Goal: Task Accomplishment & Management: Use online tool/utility

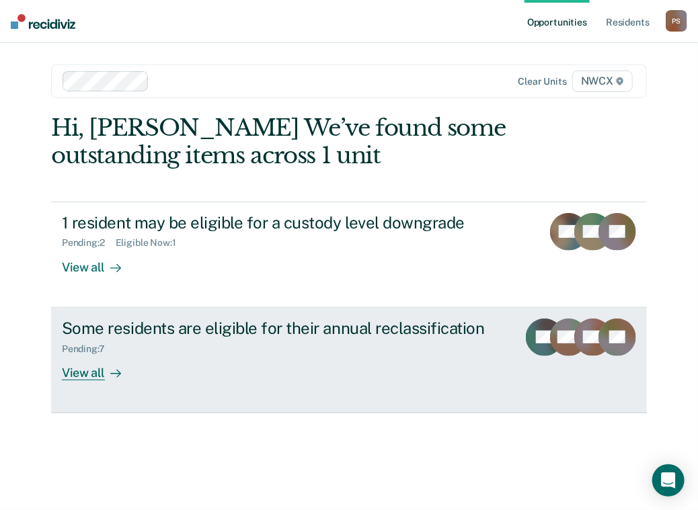
click at [99, 370] on div "View all" at bounding box center [99, 367] width 75 height 26
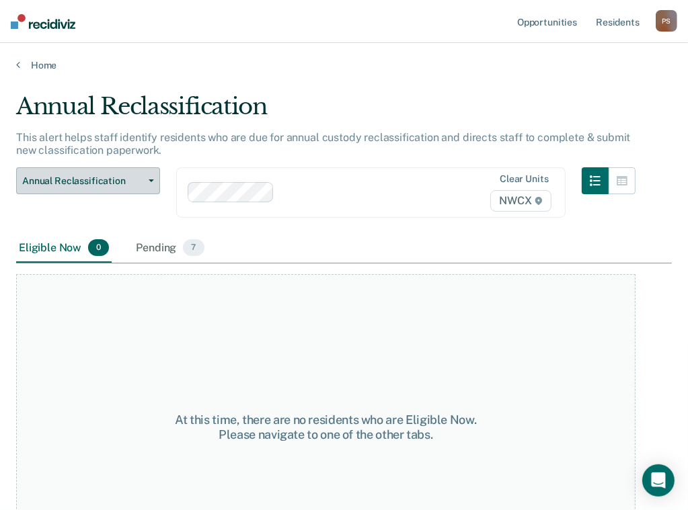
click at [155, 179] on button "Annual Reclassification" at bounding box center [88, 180] width 144 height 27
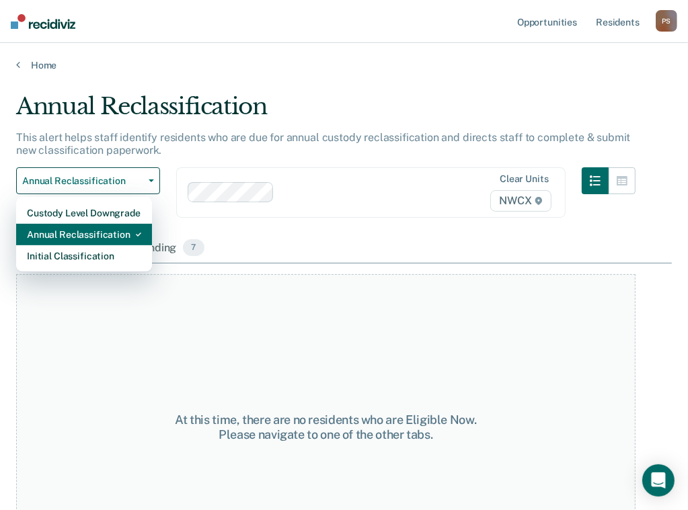
click at [126, 232] on div "Annual Reclassification" at bounding box center [84, 235] width 114 height 22
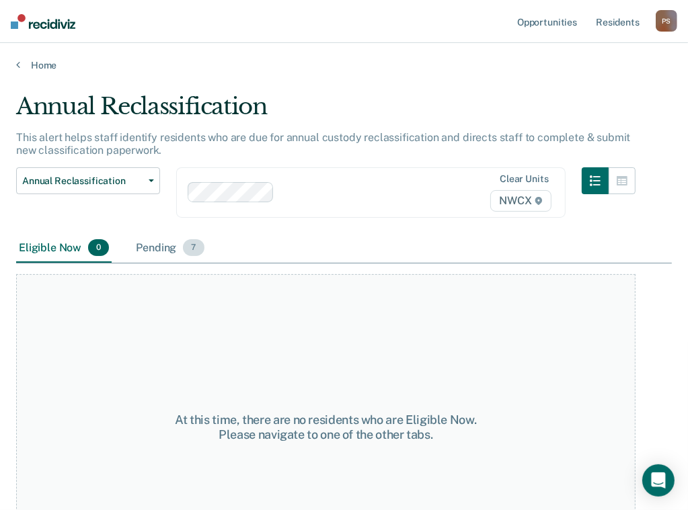
click at [183, 248] on span "7" at bounding box center [193, 247] width 21 height 17
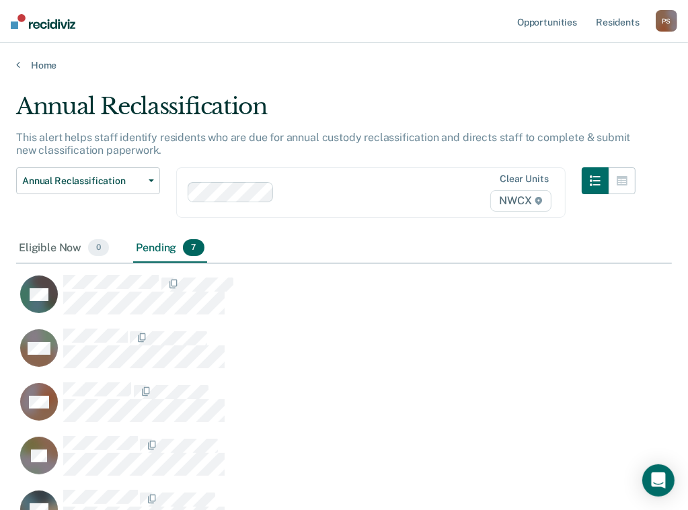
scroll to position [67, 0]
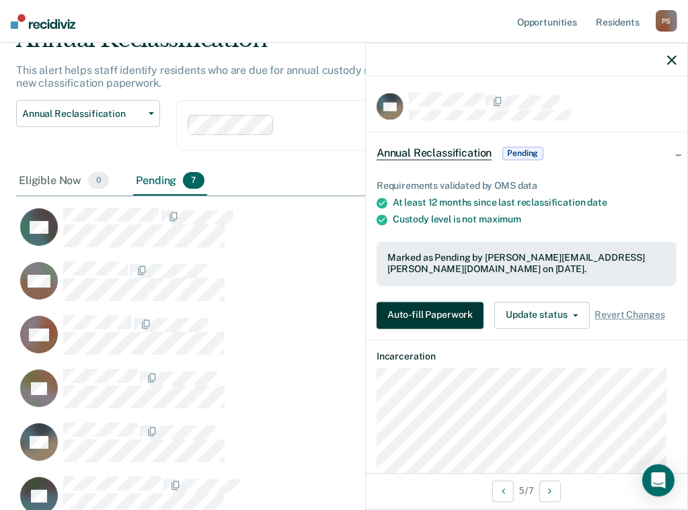
click at [438, 316] on button "Auto-fill Paperwork" at bounding box center [429, 315] width 107 height 27
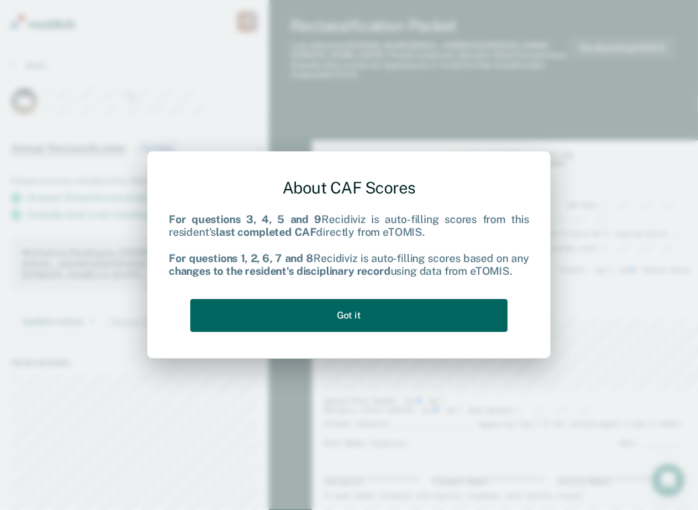
click at [398, 311] on button "Got it" at bounding box center [348, 315] width 317 height 33
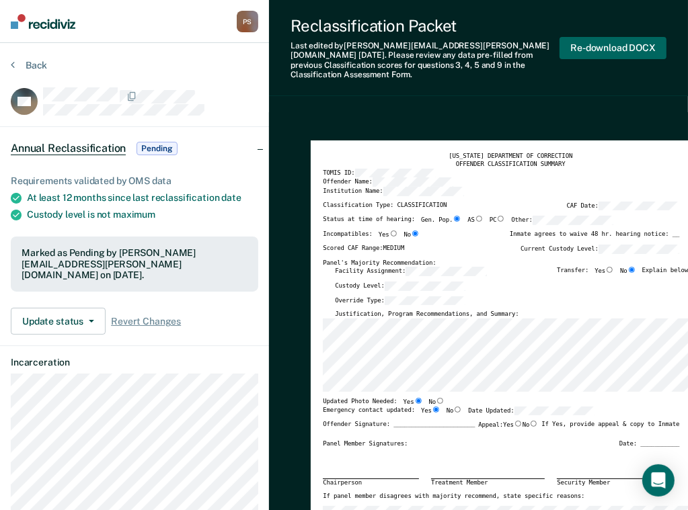
click at [616, 40] on button "Re-download DOCX" at bounding box center [612, 48] width 107 height 22
type textarea "x"
